Goal: Book appointment/travel/reservation

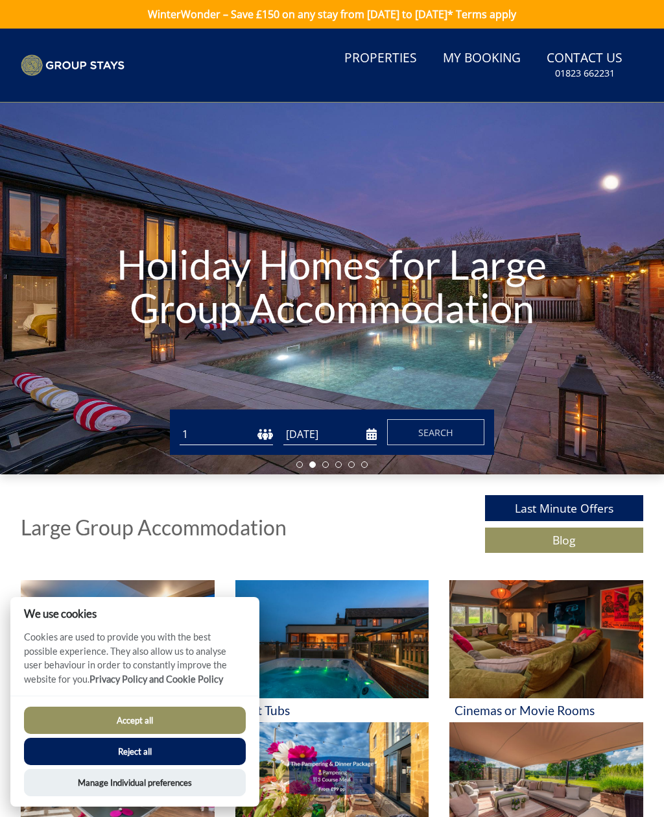
click at [243, 437] on select "1 2 3 4 5 6 7 8 9 10 11 12 13 14 15 16 17 18 19 20 21 22 23 24 25 26 27 28 29 3…" at bounding box center [226, 434] width 93 height 21
select select "20"
click at [353, 437] on input "[DATE]" at bounding box center [329, 434] width 93 height 21
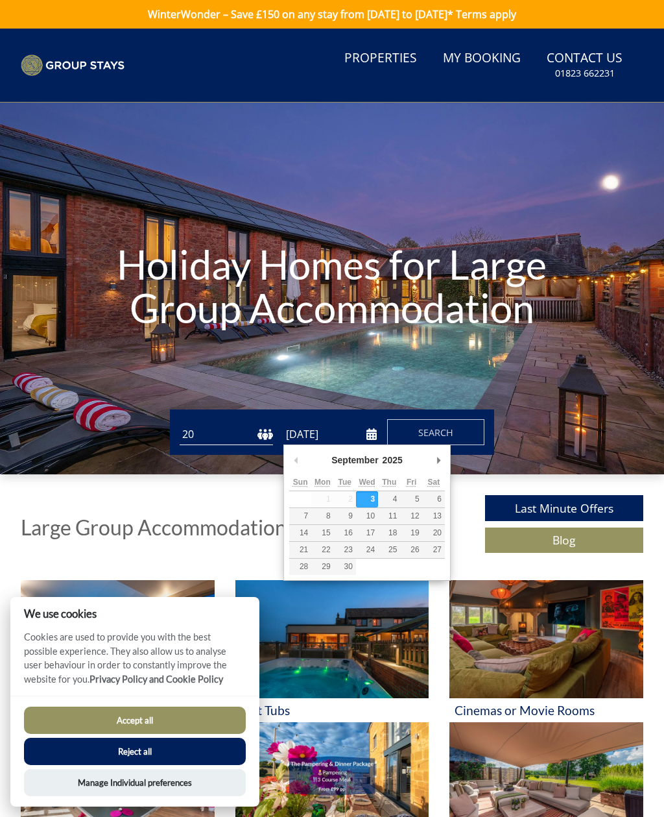
click at [367, 371] on div "Holiday Homes for Large Group Accommodation" at bounding box center [332, 288] width 664 height 372
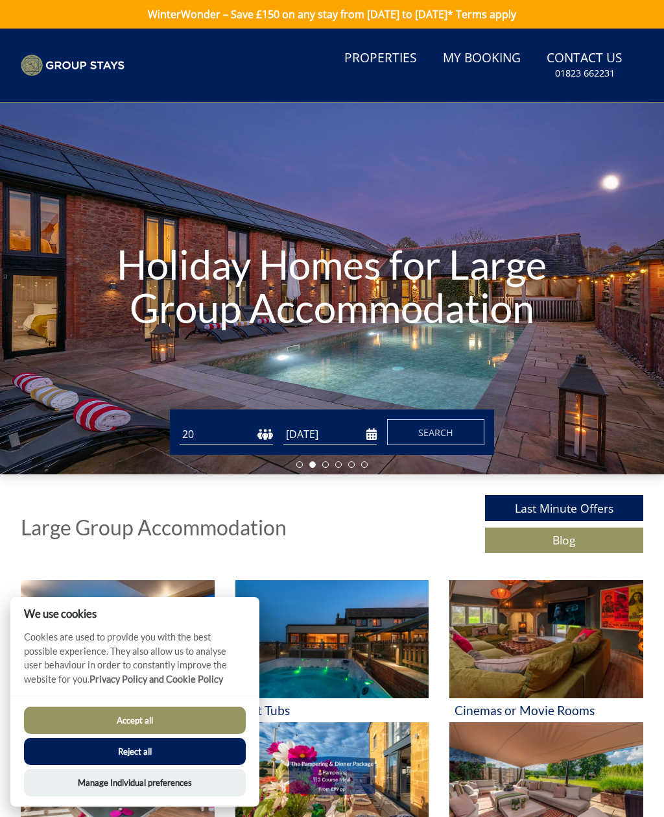
click at [444, 432] on span "Search" at bounding box center [435, 432] width 35 height 12
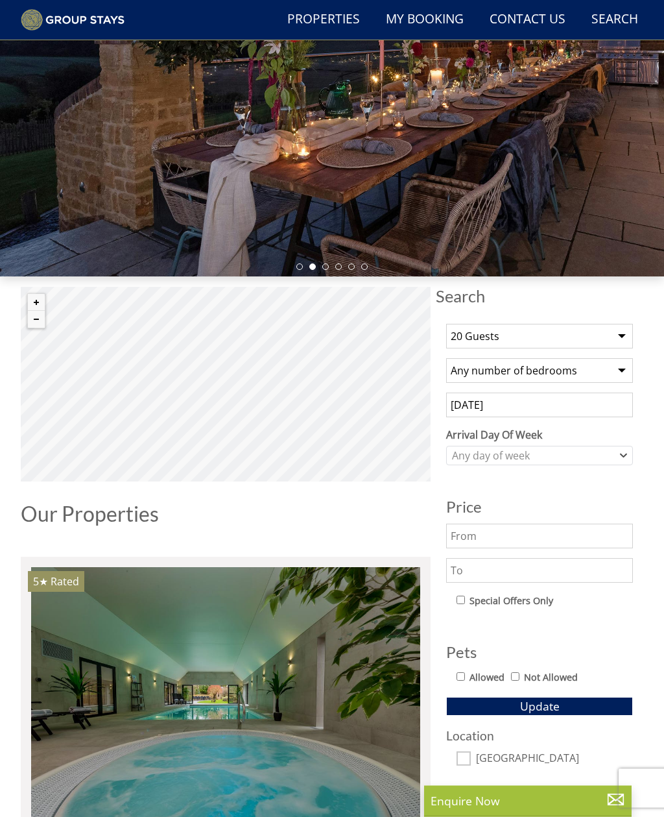
scroll to position [164, 0]
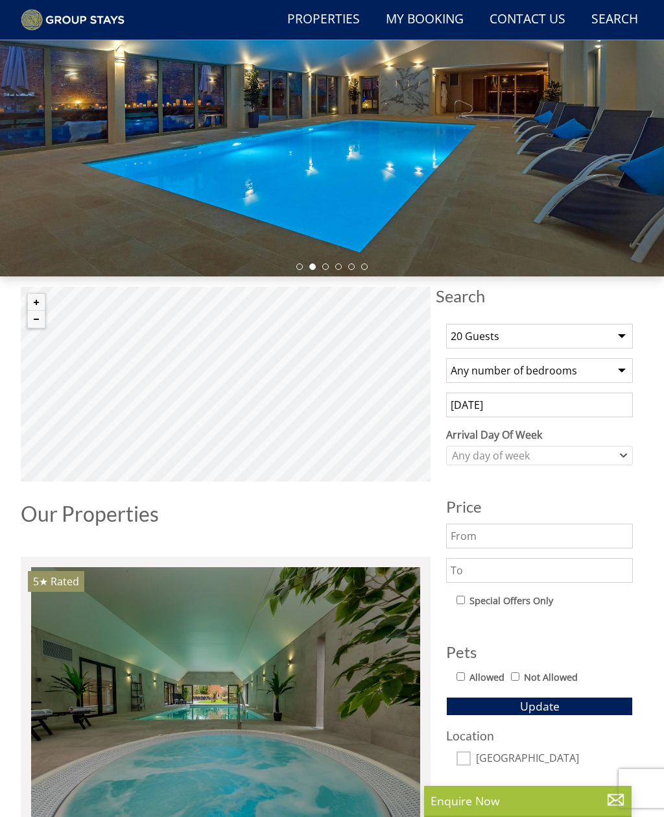
click at [37, 326] on button "Zoom out" at bounding box center [36, 319] width 17 height 17
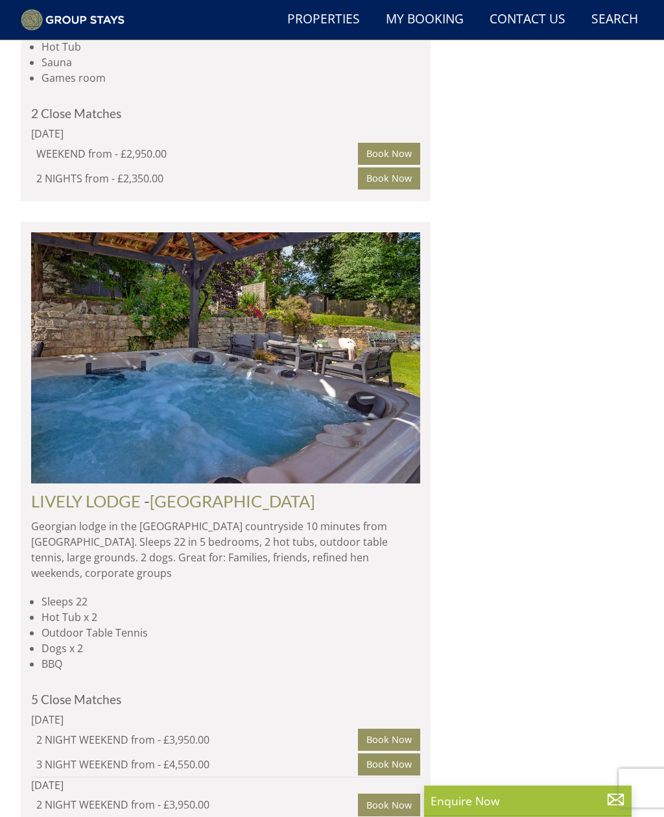
scroll to position [1465, 0]
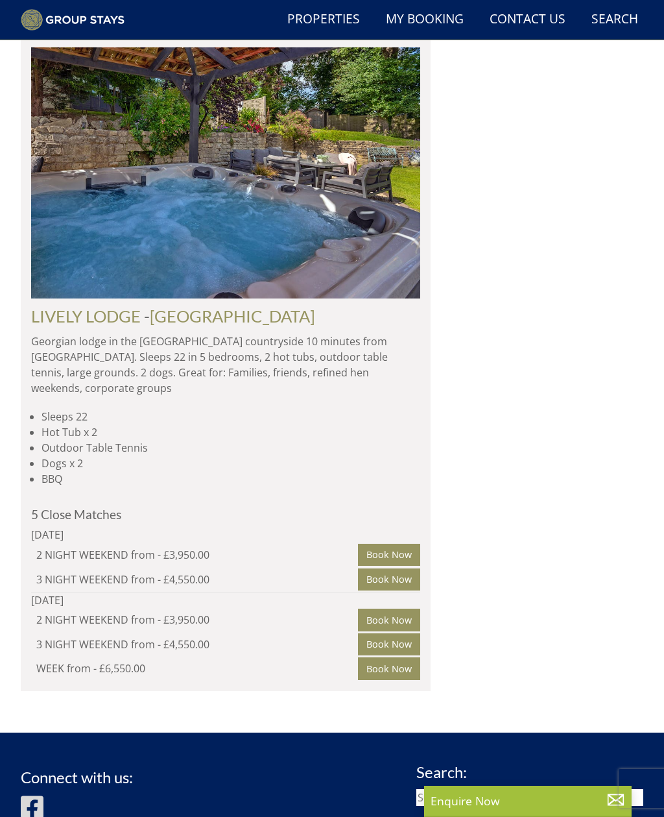
scroll to position [1641, 0]
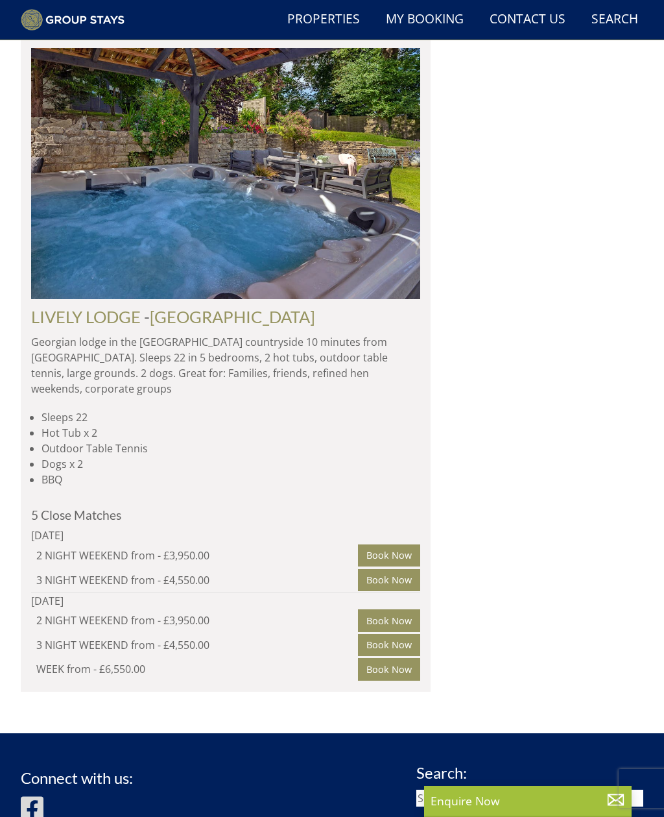
click at [367, 299] on img at bounding box center [225, 173] width 389 height 251
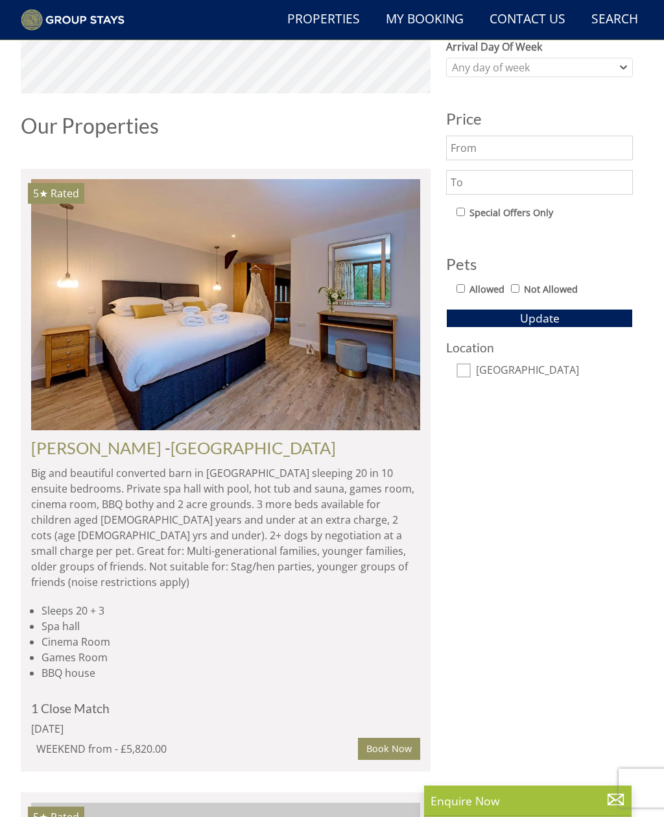
scroll to position [552, 0]
click at [319, 348] on img at bounding box center [225, 304] width 389 height 251
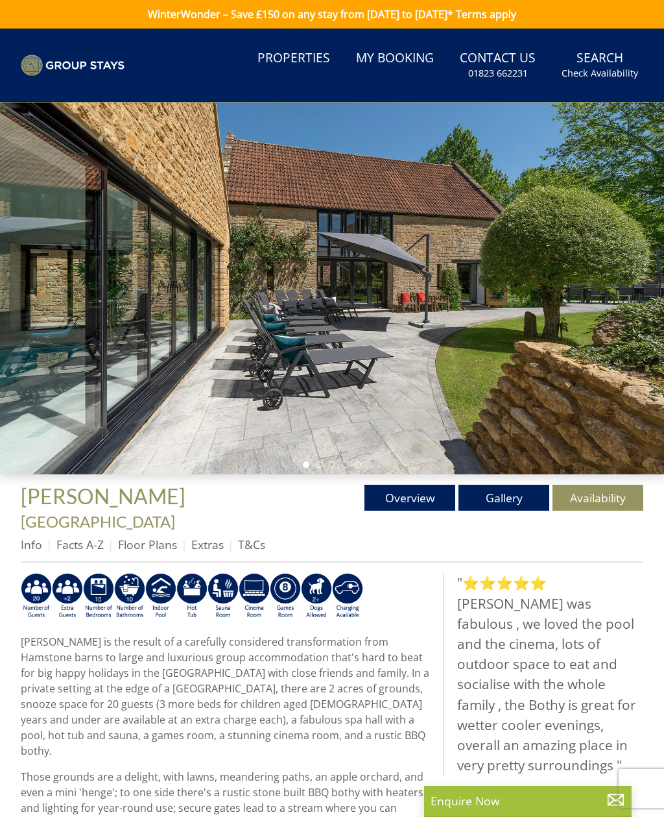
click at [518, 492] on link "Gallery" at bounding box center [504, 498] width 91 height 26
